Goal: Information Seeking & Learning: Learn about a topic

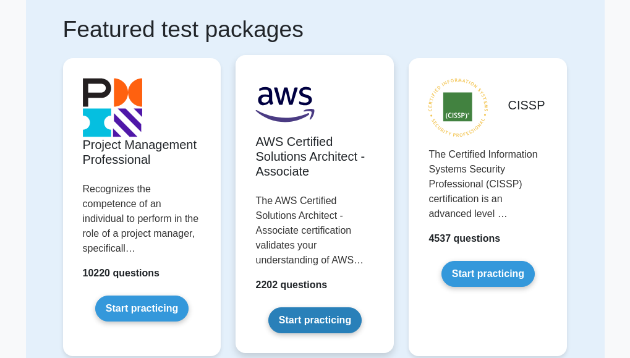
scroll to position [186, 0]
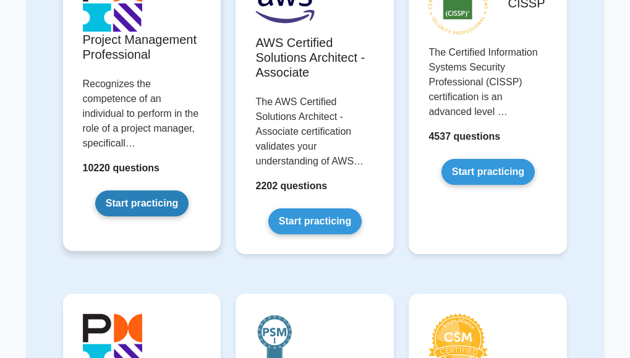
click at [156, 203] on link "Start practicing" at bounding box center [141, 204] width 93 height 26
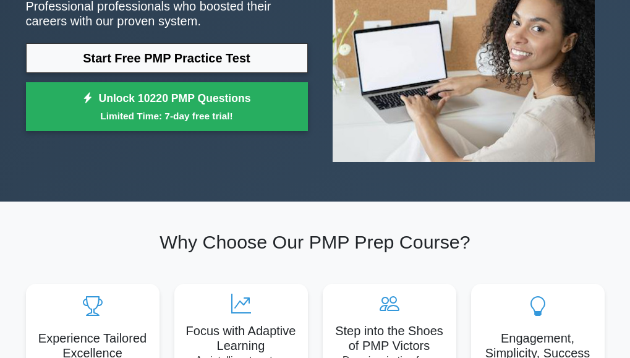
scroll to position [309, 0]
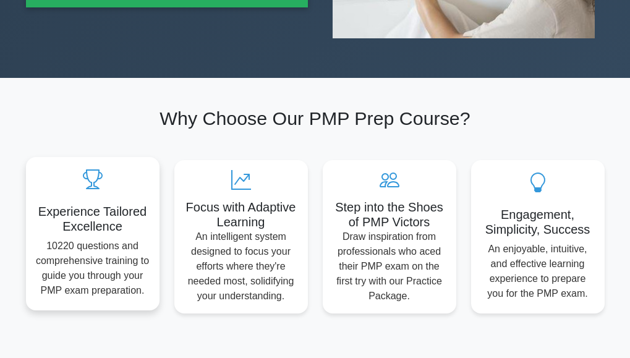
click at [98, 239] on p "10220 questions and comprehensive training to guide you through your PMP exam p…" at bounding box center [93, 268] width 114 height 59
click at [145, 239] on p "10220 questions and comprehensive training to guide you through your PMP exam p…" at bounding box center [93, 268] width 114 height 59
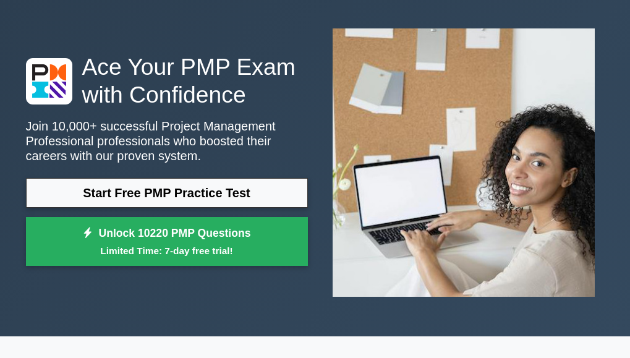
scroll to position [0, 0]
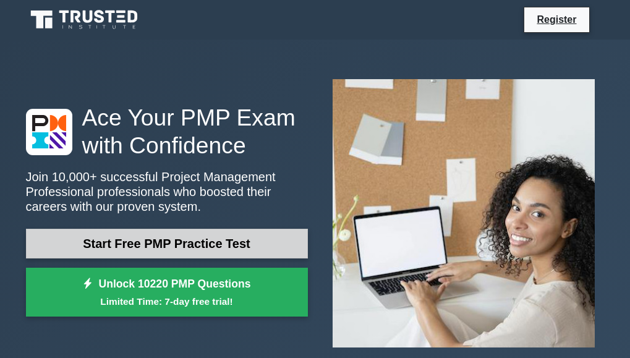
click at [274, 229] on link "Start Free PMP Practice Test" at bounding box center [167, 244] width 282 height 30
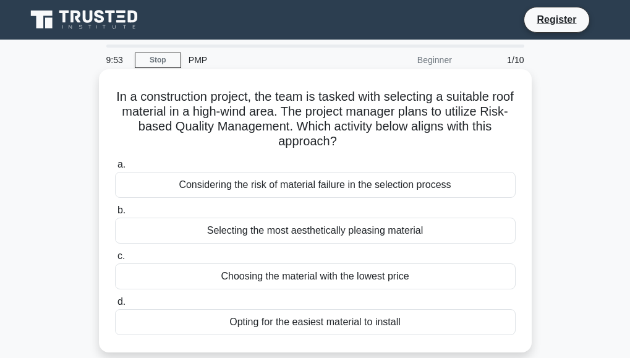
click at [453, 187] on div "Considering the risk of material failure in the selection process" at bounding box center [315, 185] width 401 height 26
click at [115, 169] on input "a. Considering the risk of material failure in the selection process" at bounding box center [115, 165] width 0 height 8
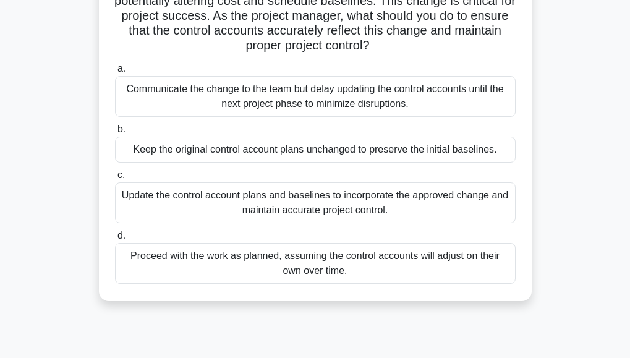
scroll to position [186, 0]
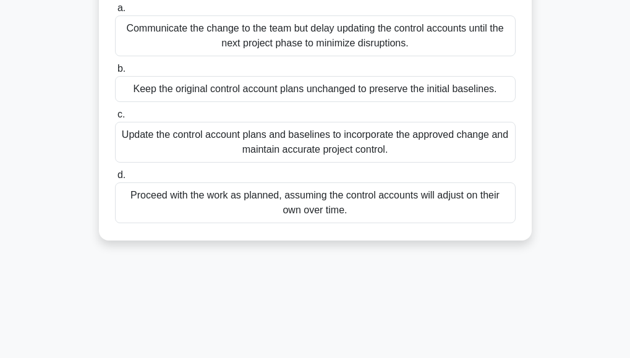
click at [360, 89] on div "Keep the original control account plans unchanged to preserve the initial basel…" at bounding box center [315, 89] width 401 height 26
click at [115, 73] on input "b. Keep the original control account plans unchanged to preserve the initial ba…" at bounding box center [115, 69] width 0 height 8
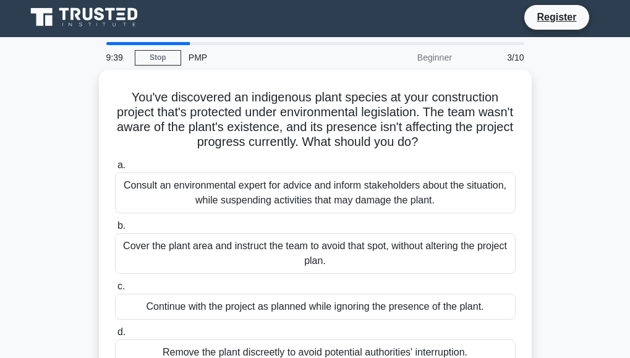
scroll to position [0, 0]
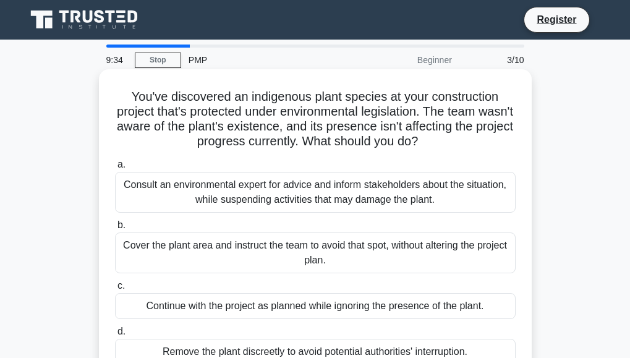
click at [375, 243] on div "Cover the plant area and instruct the team to avoid that spot, without altering…" at bounding box center [315, 253] width 401 height 41
click at [115, 229] on input "b. Cover the plant area and instruct the team to avoid that spot, without alter…" at bounding box center [115, 225] width 0 height 8
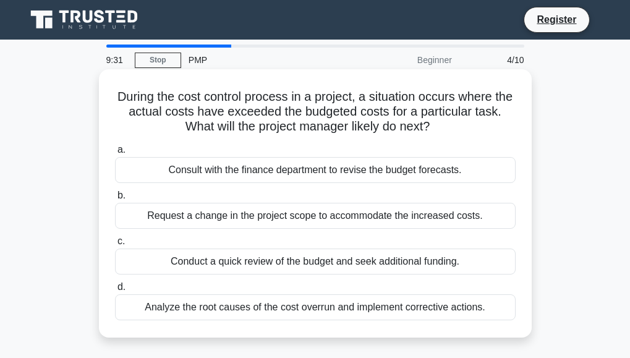
click at [323, 168] on div "Consult with the finance department to revise the budget forecasts." at bounding box center [315, 170] width 401 height 26
click at [115, 154] on input "a. Consult with the finance department to revise the budget forecasts." at bounding box center [115, 150] width 0 height 8
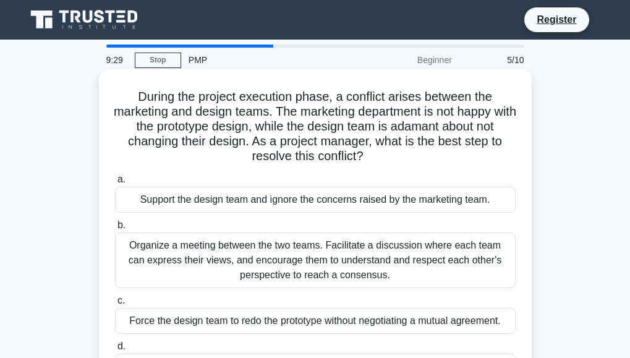
click at [323, 252] on div "Organize a meeting between the two teams. Facilitate a discussion where each te…" at bounding box center [315, 261] width 401 height 56
click at [115, 229] on input "b. Organize a meeting between the two teams. Facilitate a discussion where each…" at bounding box center [115, 225] width 0 height 8
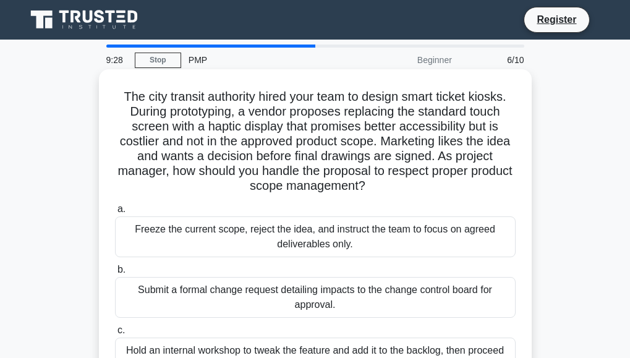
click at [361, 298] on div "Submit a formal change request detailing impacts to the change control board fo…" at bounding box center [315, 297] width 401 height 41
click at [115, 274] on input "b. Submit a formal change request detailing impacts to the change control board…" at bounding box center [115, 270] width 0 height 8
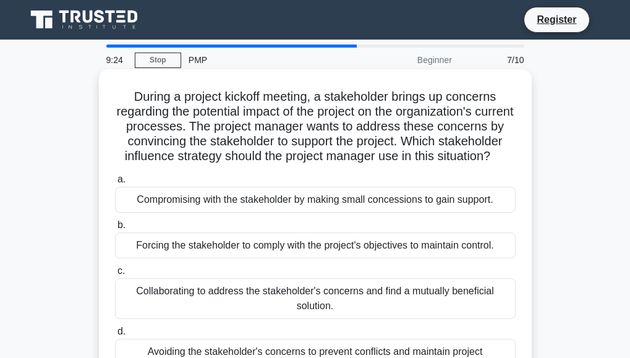
click at [361, 213] on div "Compromising with the stakeholder by making small concessions to gain support." at bounding box center [315, 200] width 401 height 26
click at [115, 184] on input "a. Compromising with the stakeholder by making small concessions to gain suppor…" at bounding box center [115, 180] width 0 height 8
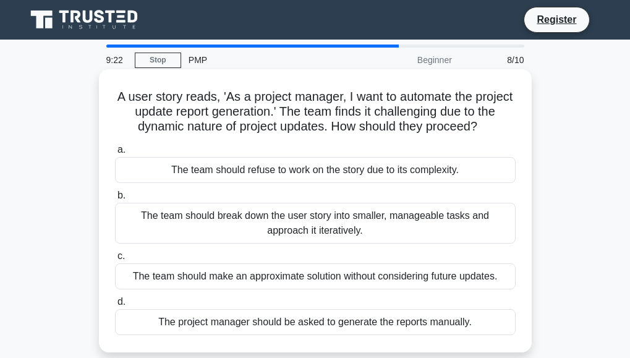
click at [341, 327] on div "The project manager should be asked to generate the reports manually." at bounding box center [315, 322] width 401 height 26
click at [115, 306] on input "d. The project manager should be asked to generate the reports manually." at bounding box center [115, 302] width 0 height 8
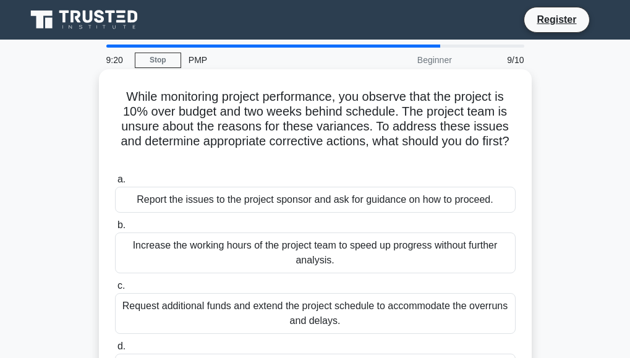
click at [377, 200] on div "Report the issues to the project sponsor and ask for guidance on how to proceed." at bounding box center [315, 200] width 401 height 26
click at [115, 184] on input "a. Report the issues to the project sponsor and ask for guidance on how to proc…" at bounding box center [115, 180] width 0 height 8
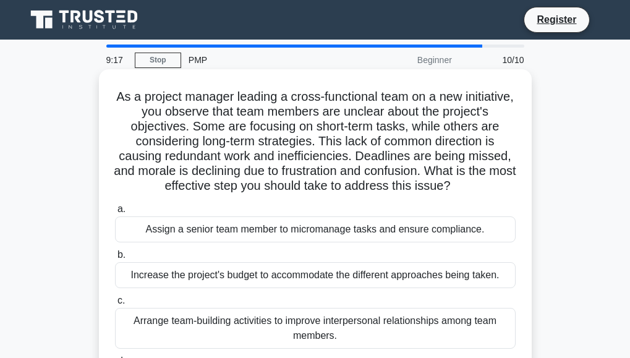
click at [348, 288] on div "Increase the project's budget to accommodate the different approaches being tak…" at bounding box center [315, 275] width 401 height 26
click at [115, 259] on input "b. Increase the project's budget to accommodate the different approaches being …" at bounding box center [115, 255] width 0 height 8
